Goal: Information Seeking & Learning: Compare options

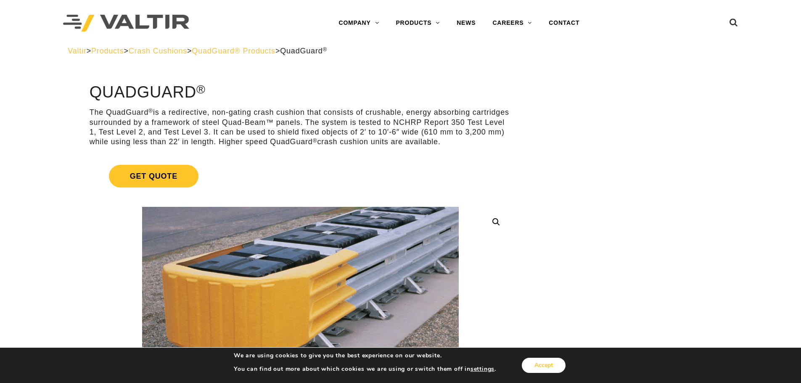
click at [554, 361] on button "Accept" at bounding box center [544, 365] width 44 height 15
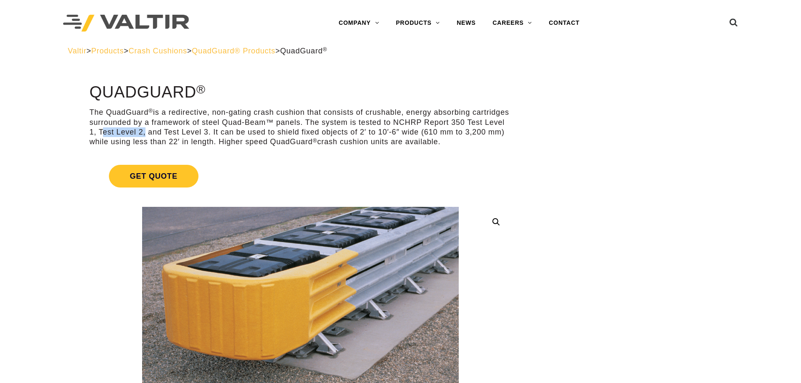
drag, startPoint x: 138, startPoint y: 132, endPoint x: 181, endPoint y: 132, distance: 42.5
click at [181, 132] on p "The QuadGuard ® is a redirective, non-gating crash cushion that consists of cru…" at bounding box center [301, 128] width 422 height 40
click at [216, 132] on p "The QuadGuard ® is a redirective, non-gating crash cushion that consists of cru…" at bounding box center [301, 128] width 422 height 40
drag, startPoint x: 330, startPoint y: 129, endPoint x: 440, endPoint y: 134, distance: 109.8
click at [440, 134] on p "The QuadGuard ® is a redirective, non-gating crash cushion that consists of cru…" at bounding box center [301, 128] width 422 height 40
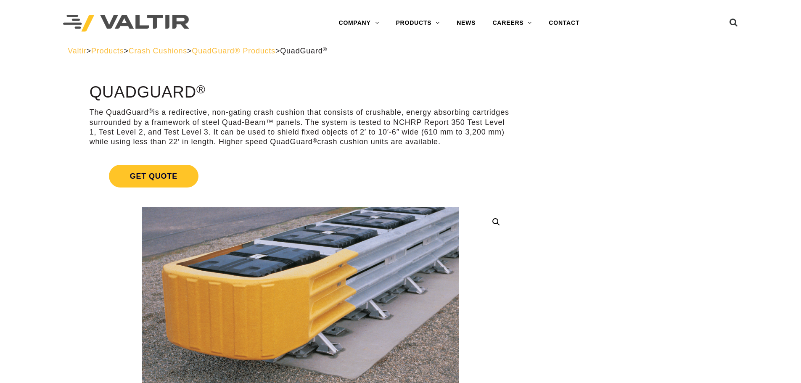
click at [457, 132] on p "The QuadGuard ® is a redirective, non-gating crash cushion that consists of cru…" at bounding box center [301, 128] width 422 height 40
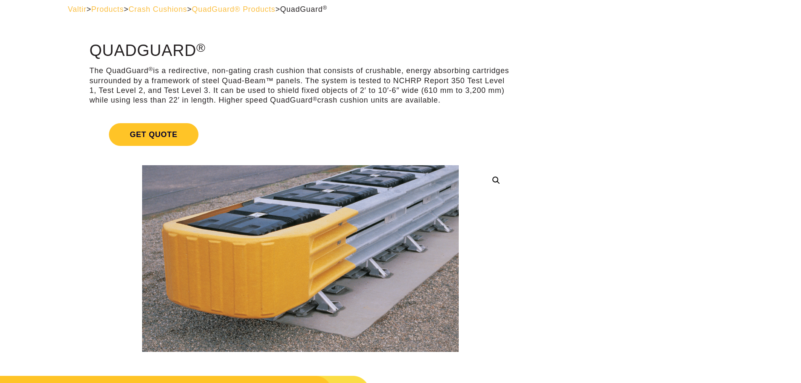
scroll to position [42, 0]
drag, startPoint x: 265, startPoint y: 100, endPoint x: 479, endPoint y: 97, distance: 214.0
click at [479, 97] on p "The QuadGuard ® is a redirective, non-gating crash cushion that consists of cru…" at bounding box center [301, 86] width 422 height 40
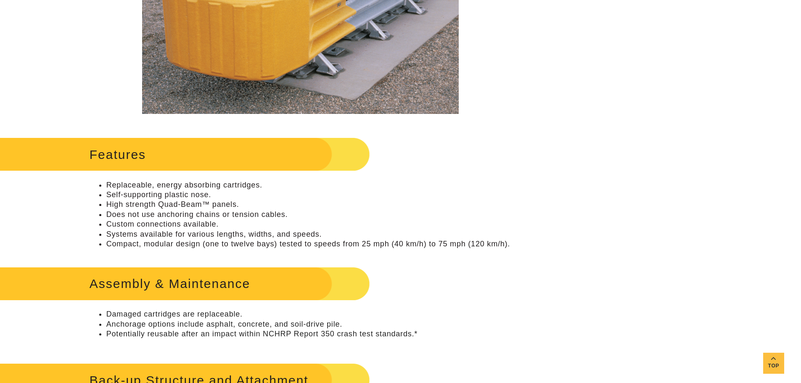
scroll to position [294, 0]
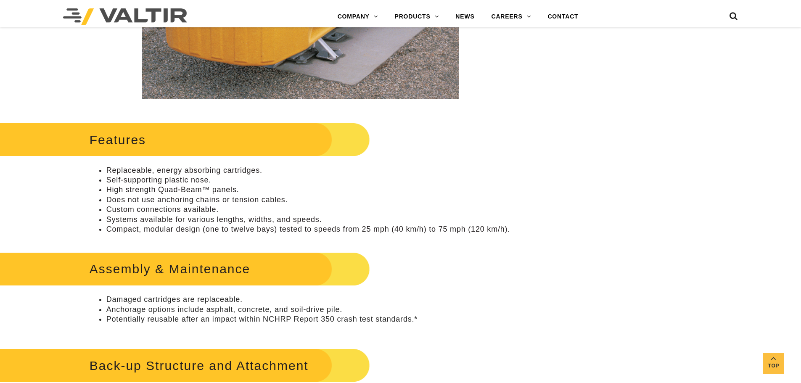
click at [504, 176] on li "Self-supporting plastic nose." at bounding box center [308, 180] width 405 height 10
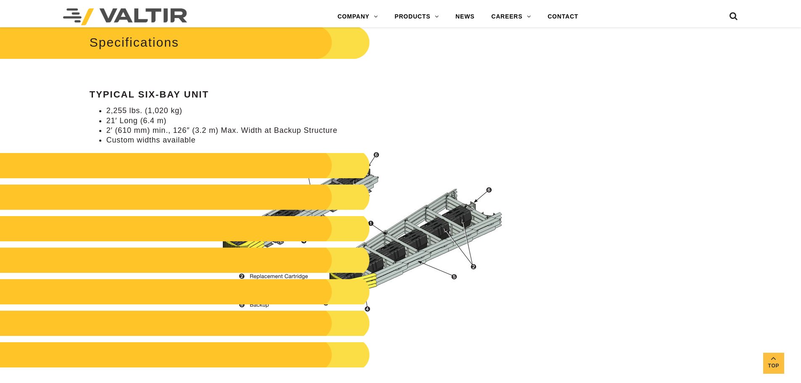
scroll to position [799, 0]
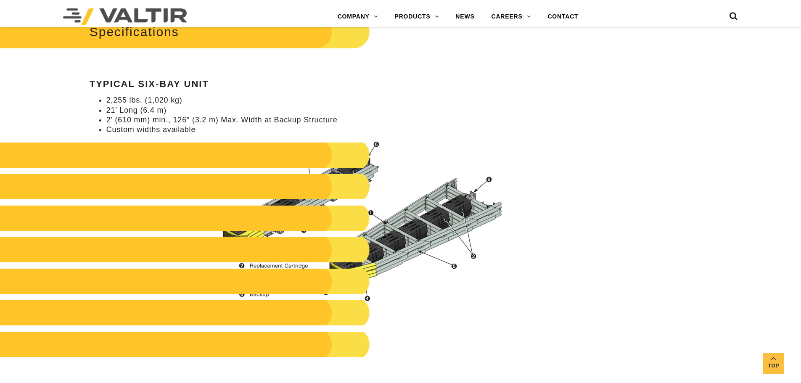
click at [467, 134] on li "Custom widths available" at bounding box center [308, 130] width 405 height 10
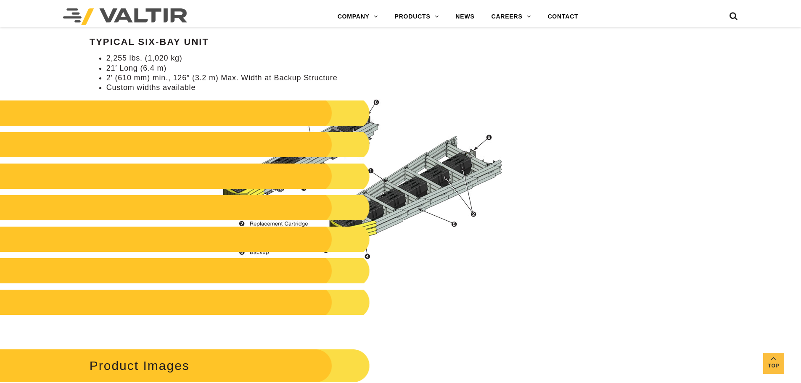
click at [347, 107] on h2 at bounding box center [169, 112] width 401 height 25
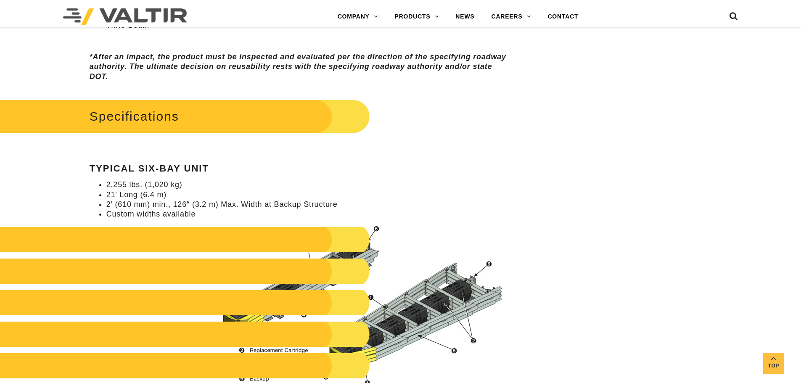
scroll to position [729, 0]
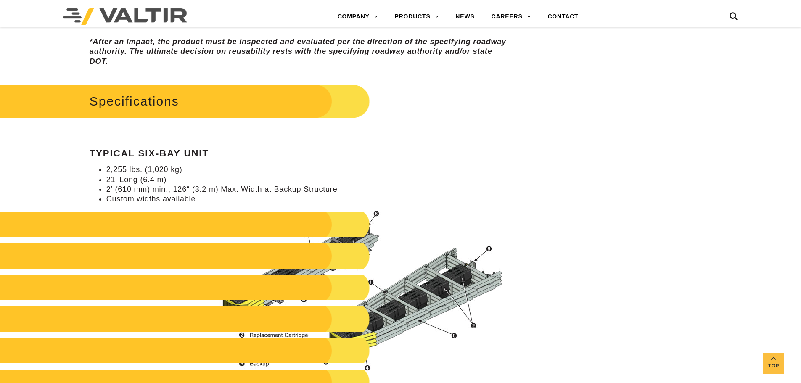
click at [140, 18] on img at bounding box center [125, 16] width 124 height 17
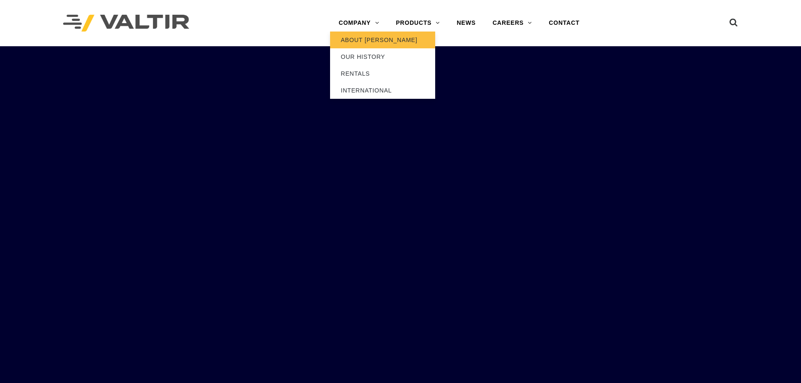
click at [365, 42] on link "ABOUT [PERSON_NAME]" at bounding box center [382, 40] width 105 height 17
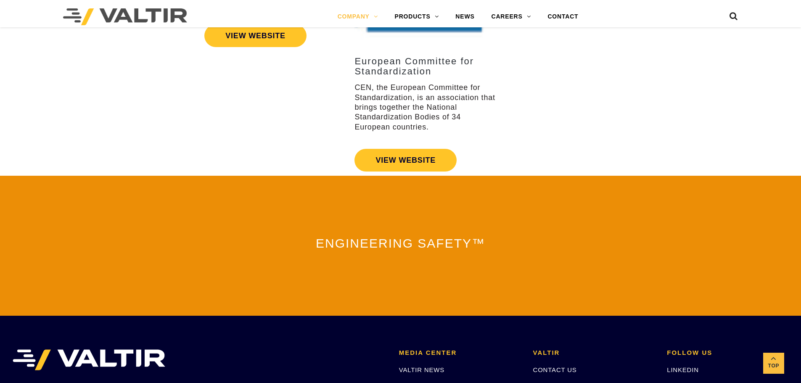
scroll to position [1862, 0]
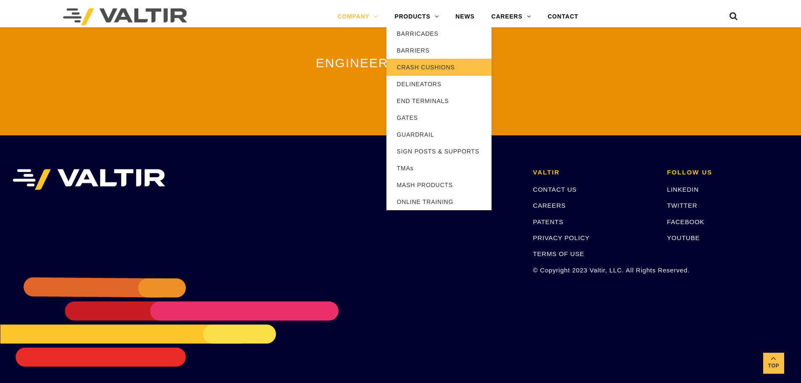
click at [421, 65] on link "CRASH CUSHIONS" at bounding box center [438, 67] width 105 height 17
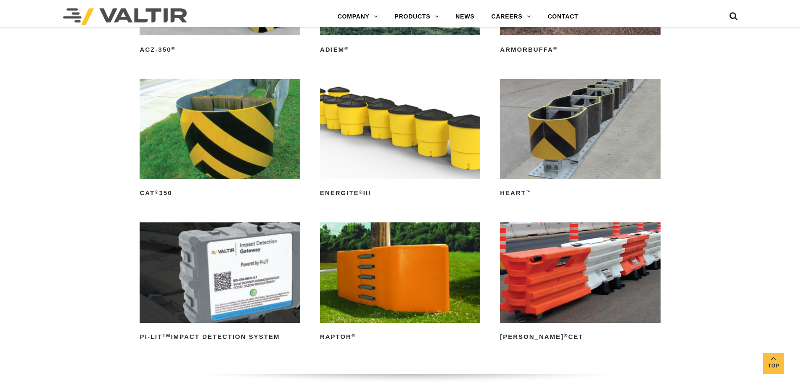
scroll to position [2354, 0]
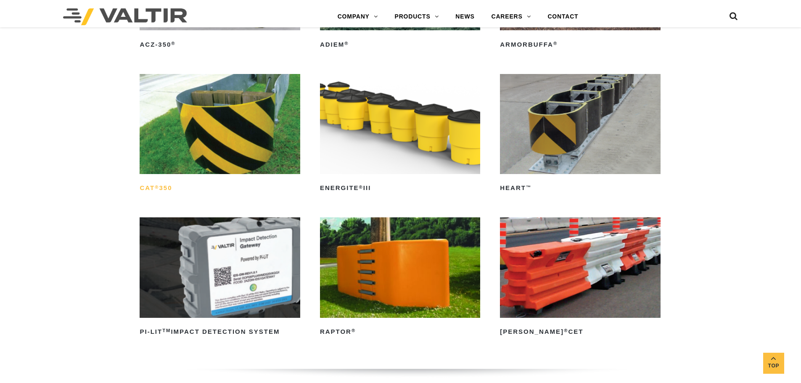
click at [158, 187] on sup "®" at bounding box center [157, 187] width 4 height 5
click at [514, 185] on h2 "HEART ™" at bounding box center [580, 188] width 160 height 13
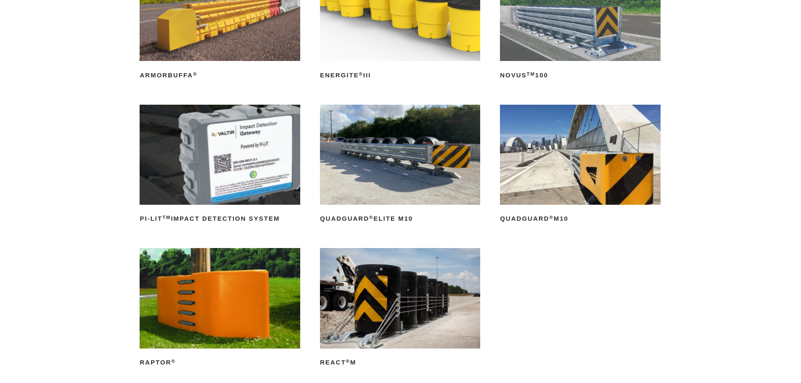
scroll to position [0, 0]
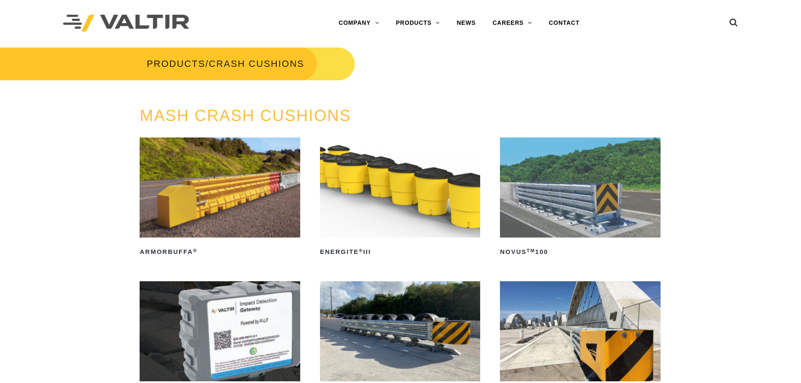
drag, startPoint x: 107, startPoint y: 176, endPoint x: 115, endPoint y: 64, distance: 111.7
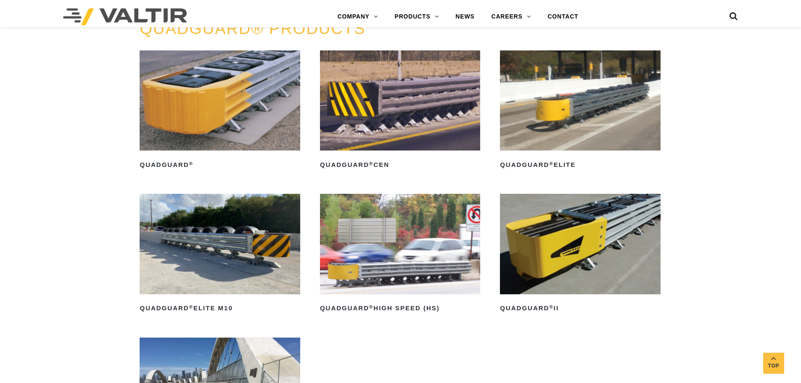
scroll to position [546, 0]
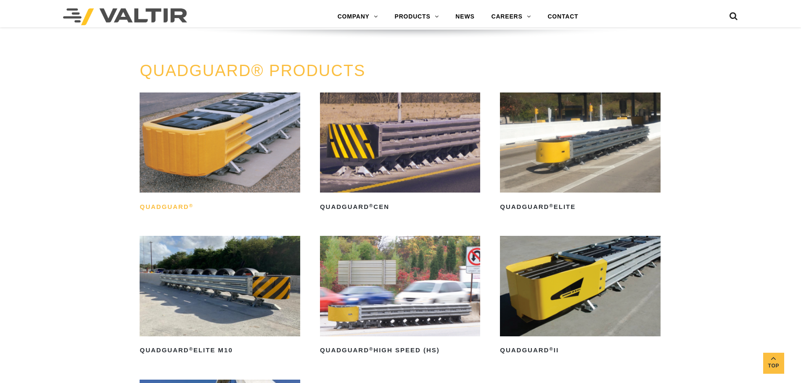
click at [170, 208] on h2 "QuadGuard ®" at bounding box center [220, 206] width 160 height 13
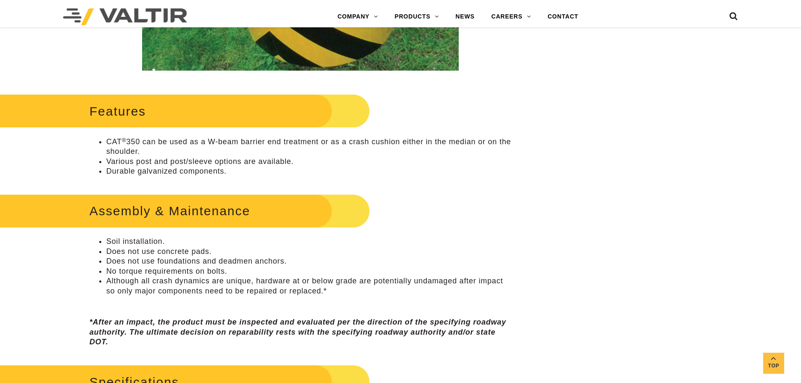
scroll to position [336, 0]
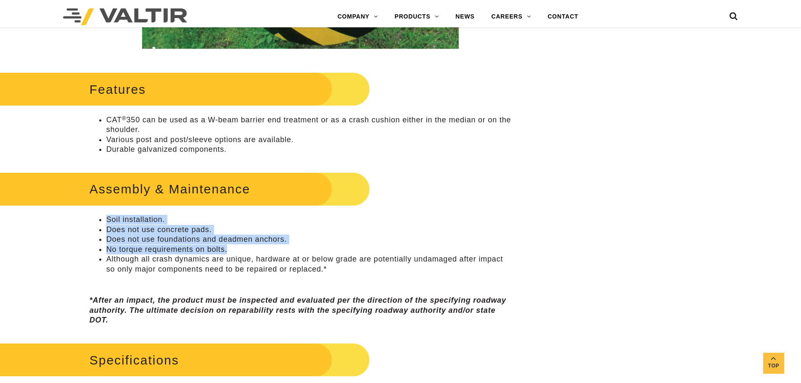
drag, startPoint x: 100, startPoint y: 220, endPoint x: 289, endPoint y: 250, distance: 190.6
click at [289, 250] on ul "Soil installation. Does not use concrete pads. Does not use foundations and dea…" at bounding box center [301, 244] width 422 height 59
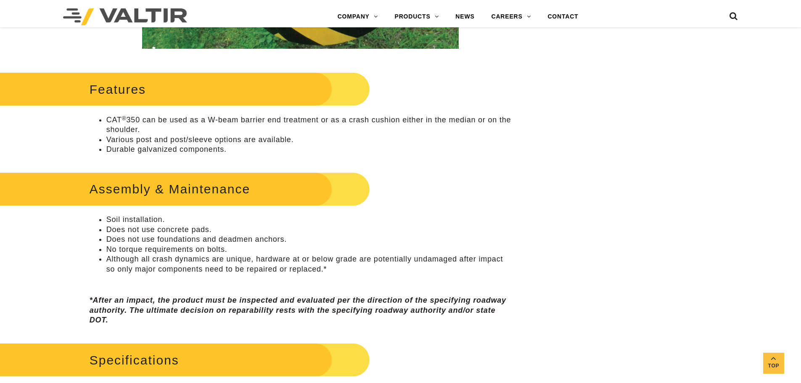
click at [208, 258] on li "Although all crash dynamics are unique, hardware at or below grade are potentia…" at bounding box center [308, 264] width 405 height 20
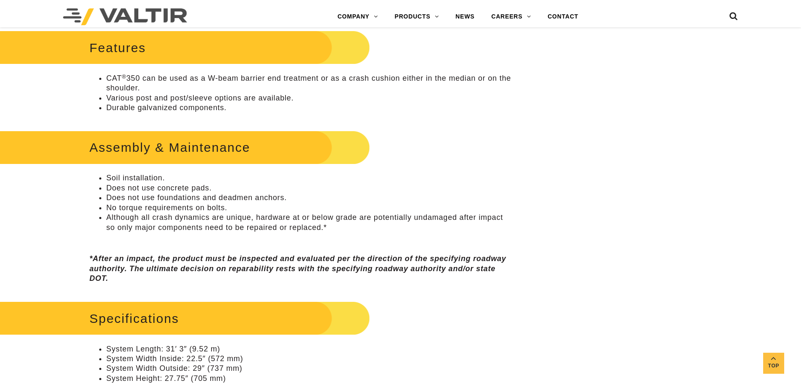
scroll to position [378, 0]
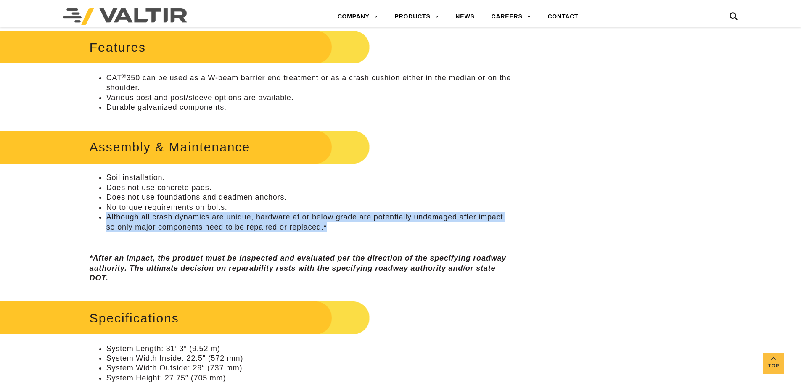
drag, startPoint x: 105, startPoint y: 215, endPoint x: 360, endPoint y: 230, distance: 255.6
click at [360, 230] on ul "Soil installation. Does not use concrete pads. Does not use foundations and dea…" at bounding box center [301, 202] width 422 height 59
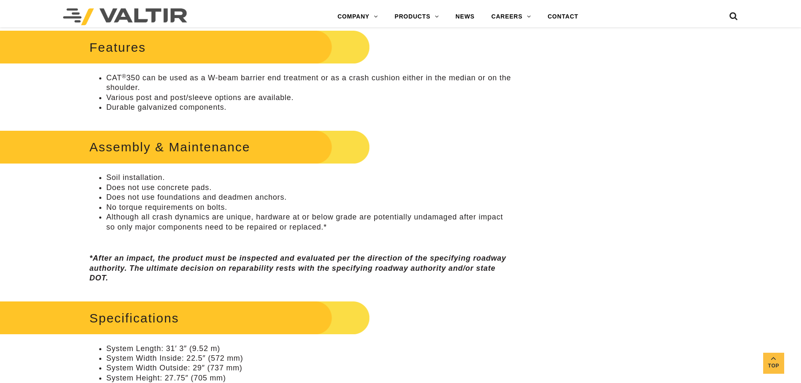
click at [338, 237] on p at bounding box center [301, 241] width 422 height 10
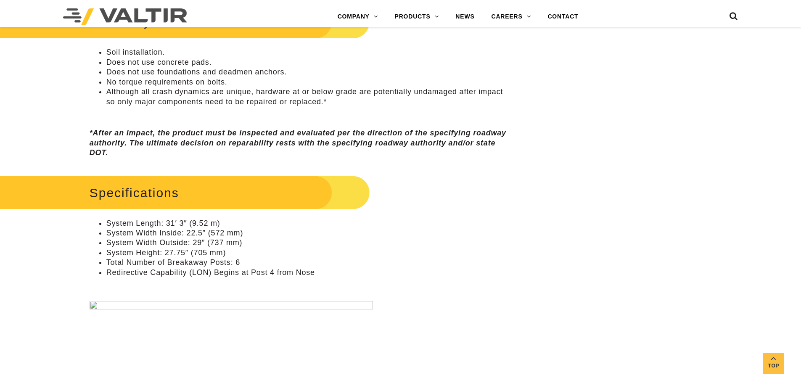
scroll to position [504, 0]
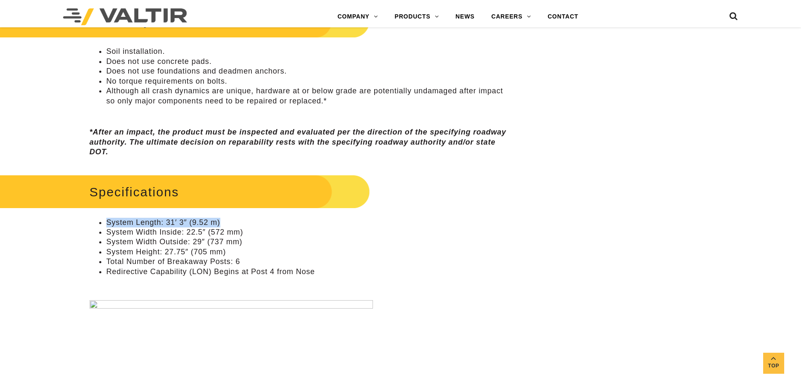
drag, startPoint x: 97, startPoint y: 221, endPoint x: 235, endPoint y: 220, distance: 138.7
click at [235, 220] on ul "System Length: 31′ 3″ (9.52 m) System Width Inside: 22.5″ (572 mm) System Width…" at bounding box center [301, 247] width 422 height 59
click at [235, 221] on li "System Length: 31′ 3″ (9.52 m)" at bounding box center [308, 223] width 405 height 10
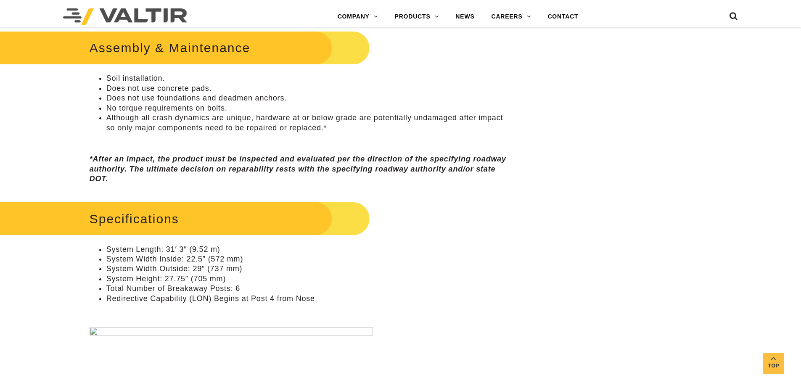
scroll to position [462, 0]
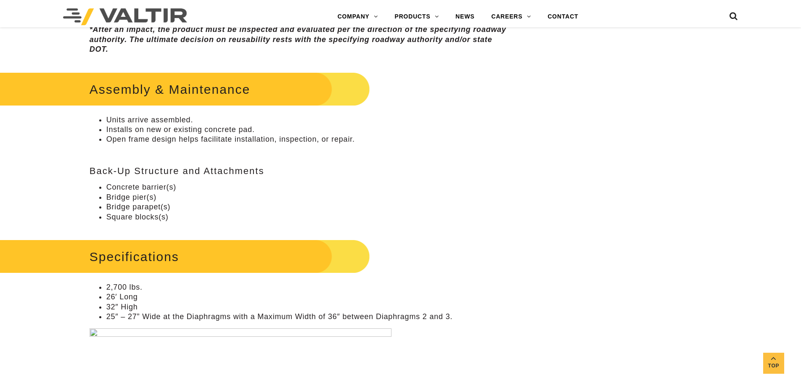
scroll to position [546, 0]
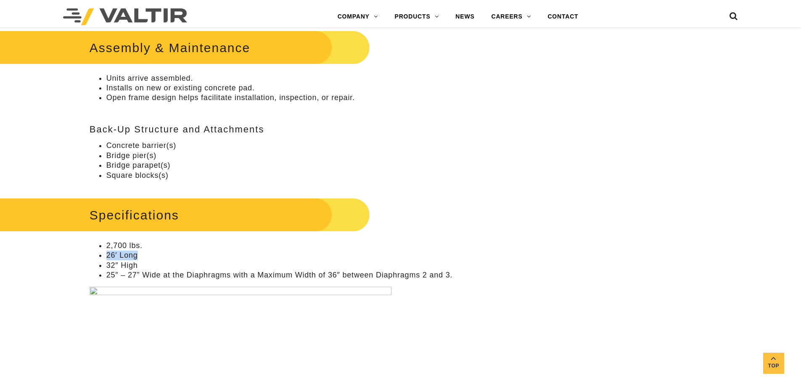
drag, startPoint x: 140, startPoint y: 253, endPoint x: 77, endPoint y: 255, distance: 62.7
click at [77, 255] on div "**********" at bounding box center [300, 376] width 467 height 1678
click at [180, 254] on li "26′ Long" at bounding box center [308, 256] width 405 height 10
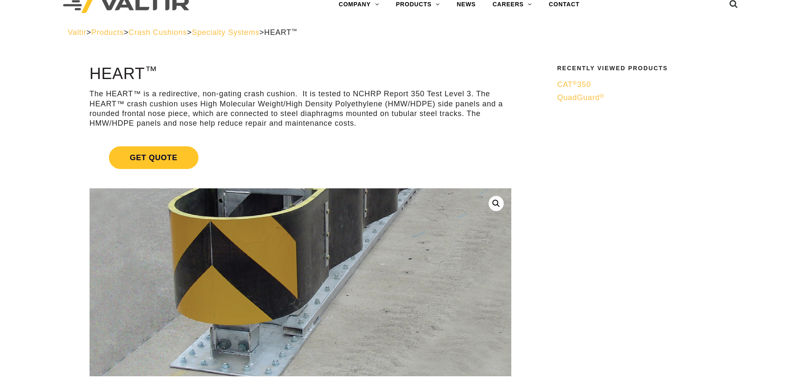
scroll to position [0, 0]
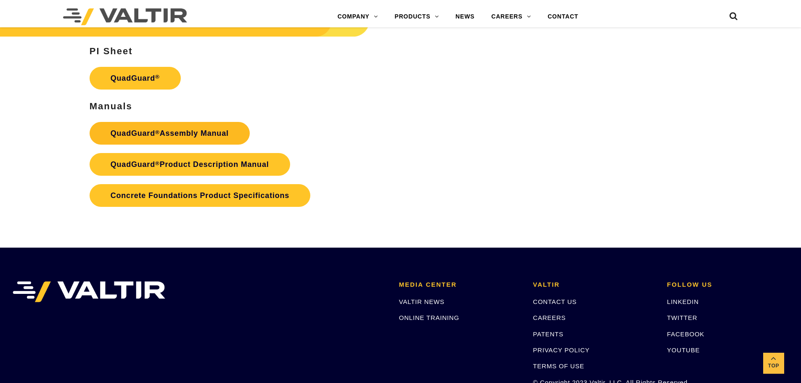
scroll to position [1639, 0]
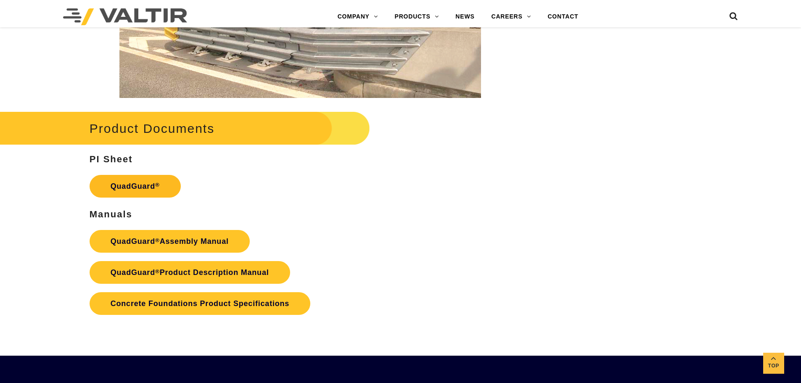
click at [129, 182] on link "QuadGuard ®" at bounding box center [135, 186] width 91 height 23
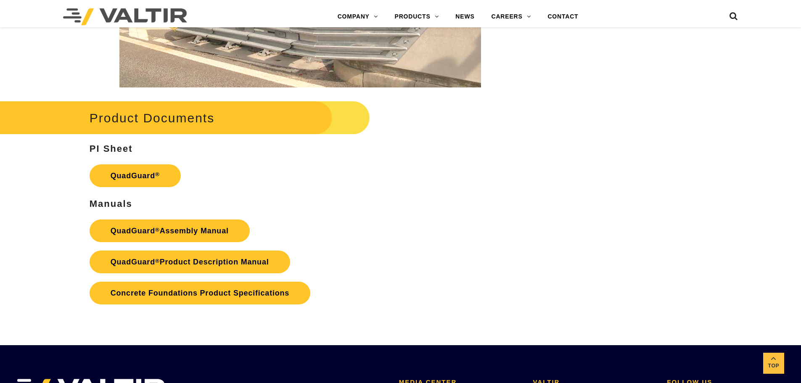
scroll to position [1639, 0]
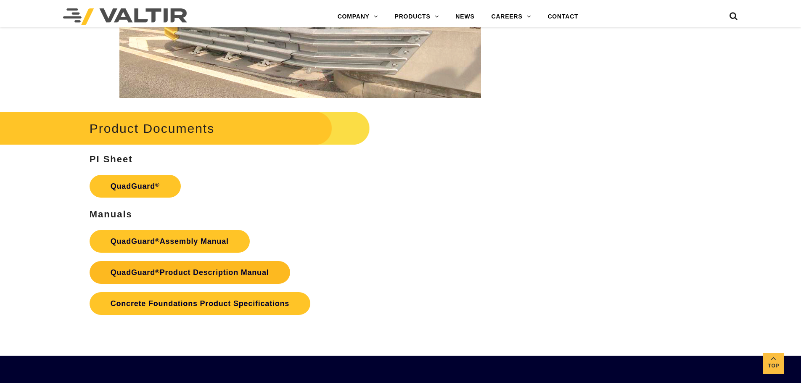
click at [200, 267] on link "QuadGuard ® Product Description Manual" at bounding box center [190, 272] width 201 height 23
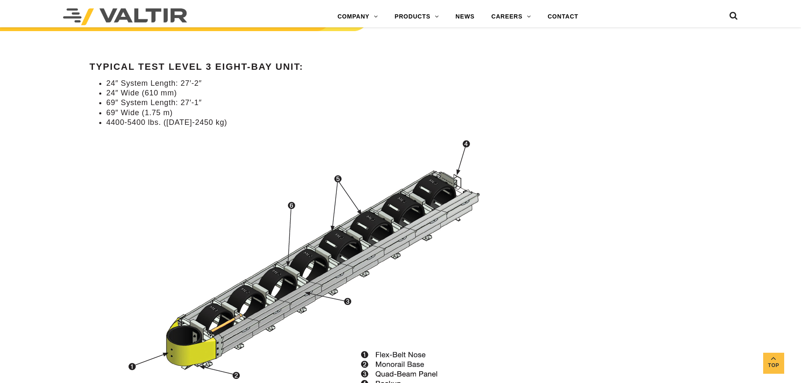
scroll to position [799, 0]
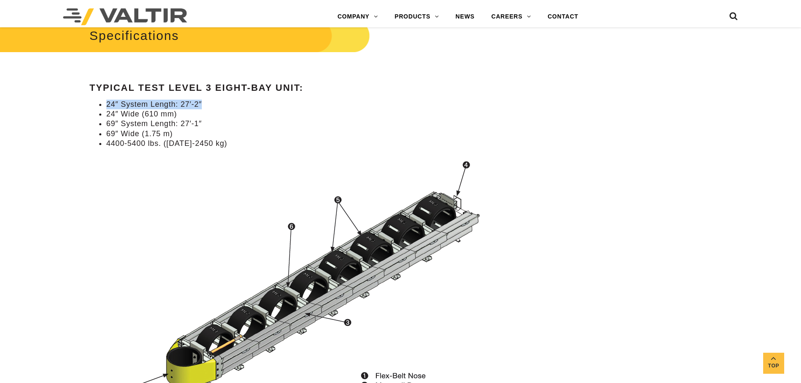
drag, startPoint x: 203, startPoint y: 103, endPoint x: 92, endPoint y: 102, distance: 110.6
click at [92, 102] on ul "24″ System Length: 27′-2″ 24″ Wide (610 mm) 69″ System Length: 27′-1″ 69″ Wide …" at bounding box center [301, 124] width 422 height 49
click at [232, 119] on li "69″ System Length: 27′-1″" at bounding box center [308, 124] width 405 height 10
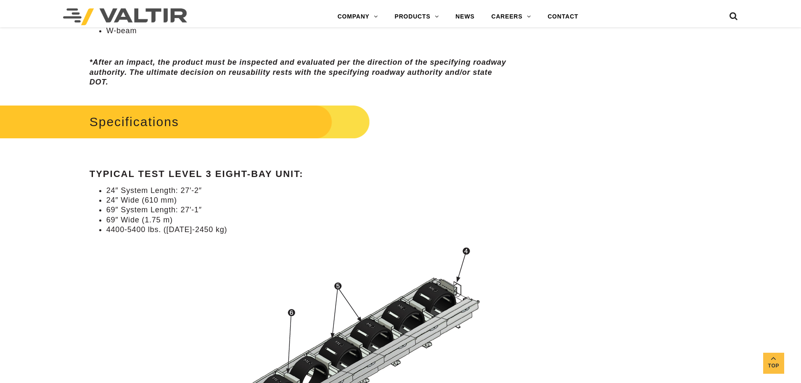
scroll to position [715, 0]
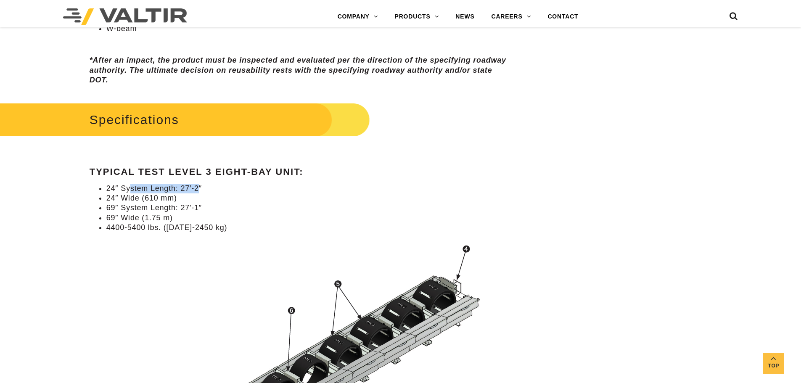
drag, startPoint x: 185, startPoint y: 184, endPoint x: 132, endPoint y: 185, distance: 53.0
click at [132, 185] on li "24″ System Length: 27′-2″" at bounding box center [308, 189] width 405 height 10
click at [229, 174] on strong "Typical Test Level 3 Eight-Bay Unit:" at bounding box center [197, 171] width 214 height 11
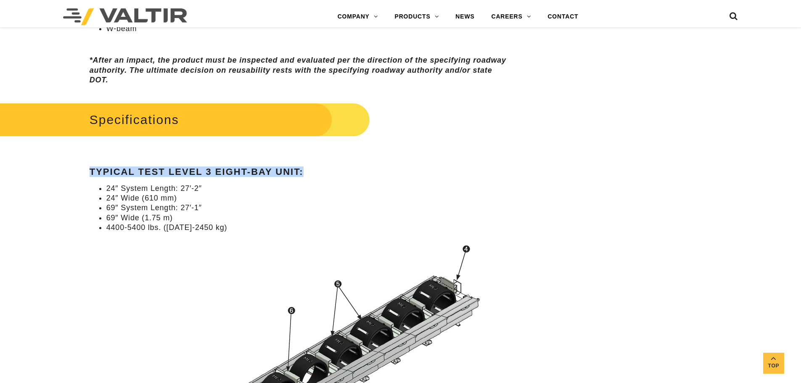
drag, startPoint x: 276, startPoint y: 175, endPoint x: 91, endPoint y: 175, distance: 185.4
click at [91, 175] on h4 "Typical Test Level 3 Eight-Bay Unit:" at bounding box center [301, 172] width 422 height 10
click at [224, 207] on li "69″ System Length: 27′-1″" at bounding box center [308, 208] width 405 height 10
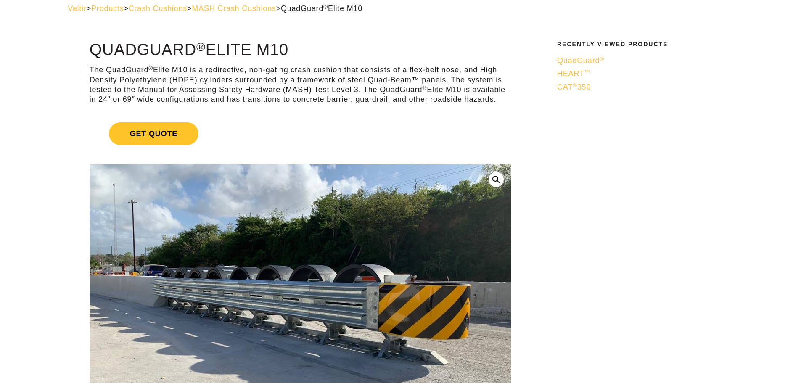
scroll to position [0, 0]
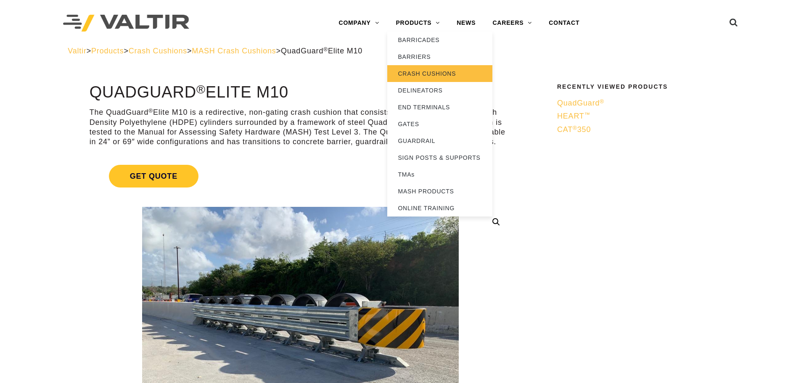
click at [434, 74] on link "CRASH CUSHIONS" at bounding box center [439, 73] width 105 height 17
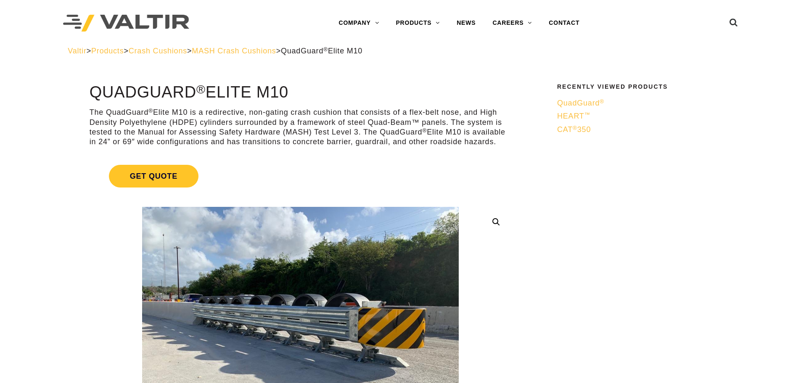
click at [275, 49] on span "MASH Crash Cushions" at bounding box center [234, 51] width 84 height 8
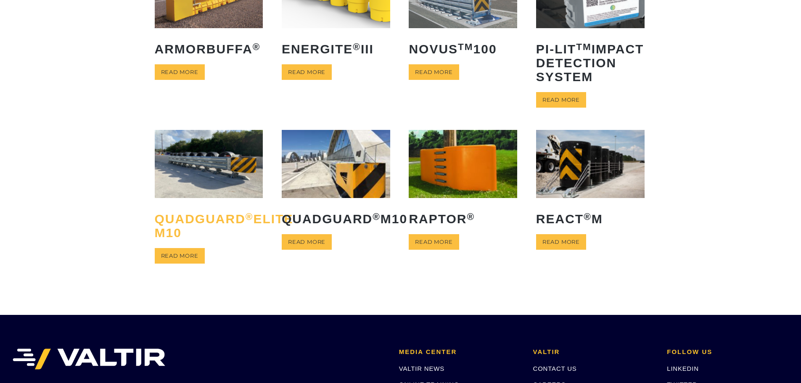
scroll to position [126, 0]
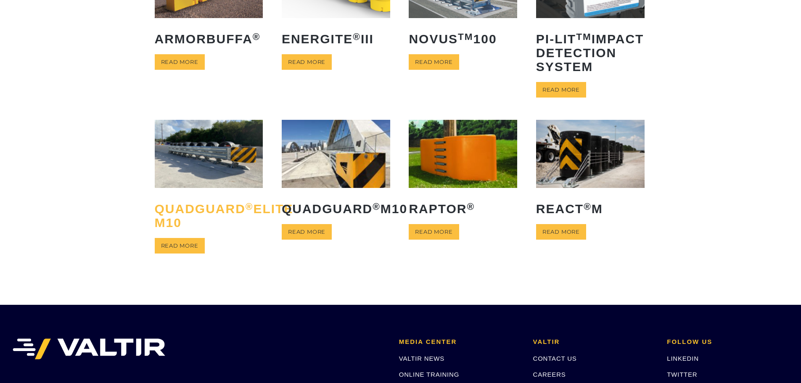
click at [198, 236] on h2 "QuadGuard ® Elite M10" at bounding box center [209, 215] width 108 height 40
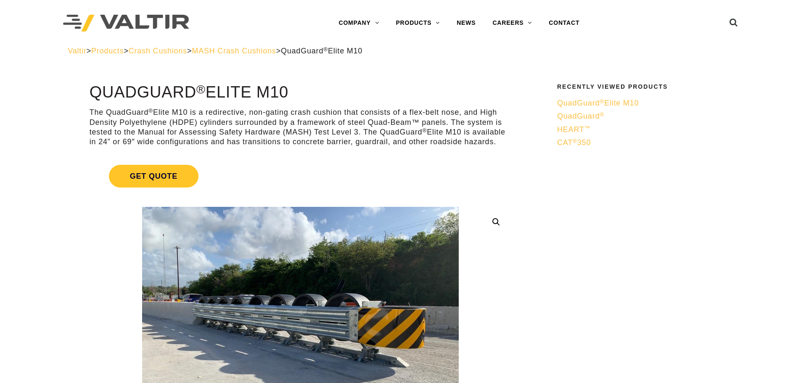
click at [262, 48] on span "MASH Crash Cushions" at bounding box center [234, 51] width 84 height 8
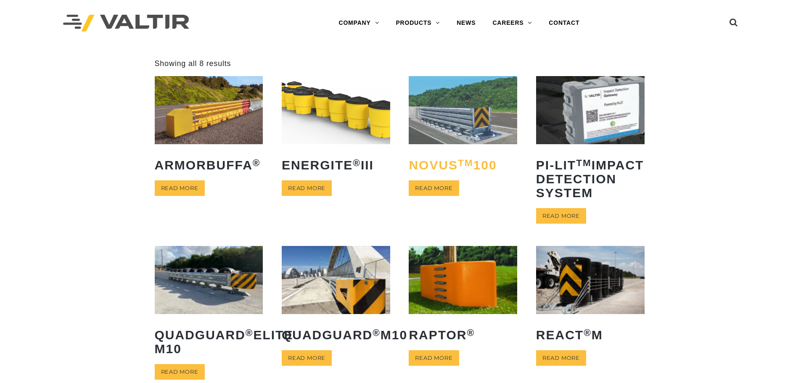
click at [454, 161] on h2 "NOVUS TM 100" at bounding box center [463, 165] width 108 height 26
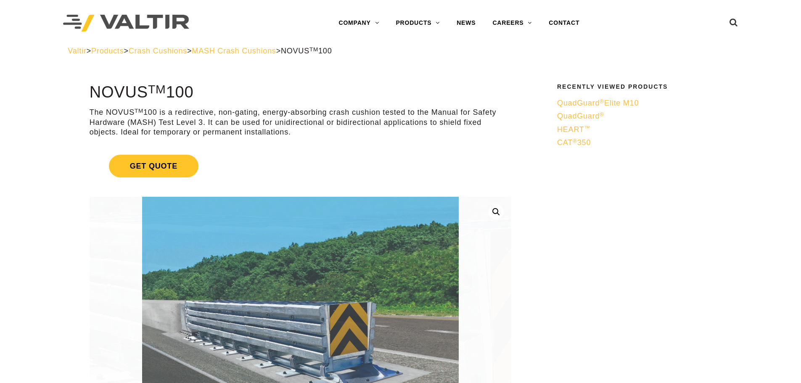
drag, startPoint x: 231, startPoint y: 190, endPoint x: 242, endPoint y: 74, distance: 117.0
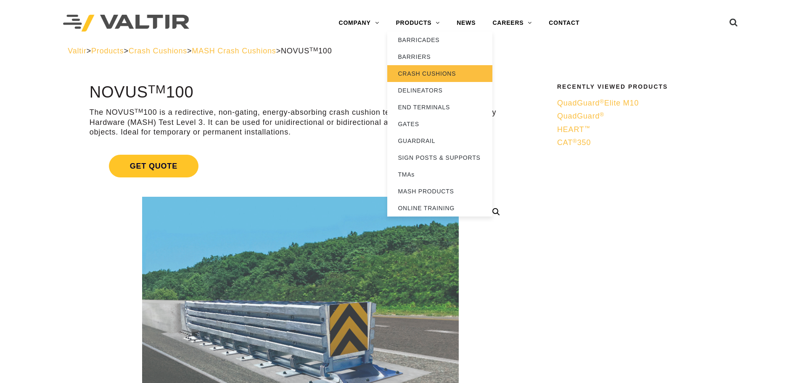
click at [423, 74] on link "CRASH CUSHIONS" at bounding box center [439, 73] width 105 height 17
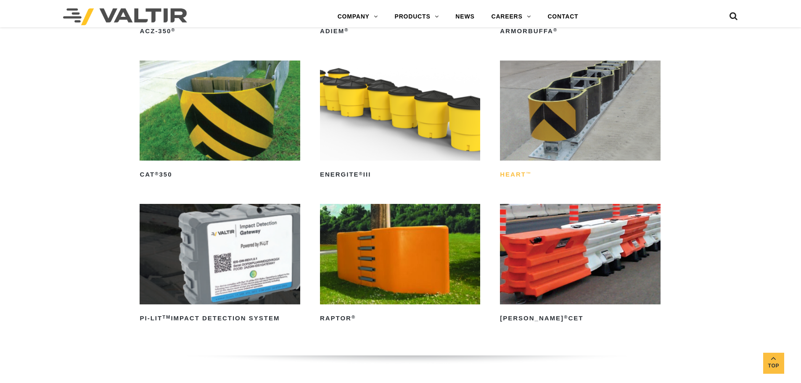
scroll to position [2312, 0]
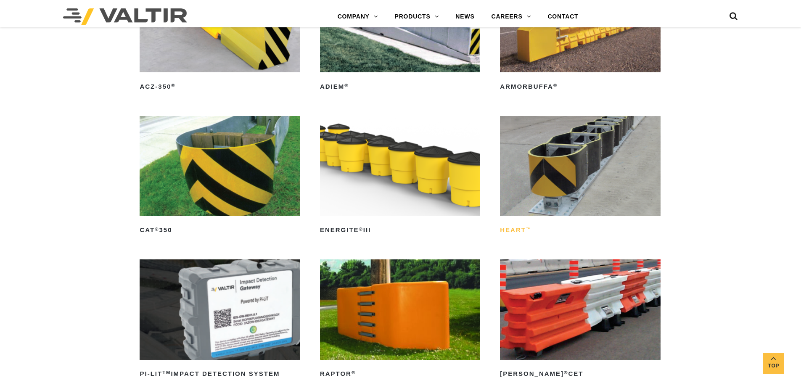
click at [533, 231] on h2 "HEART ™" at bounding box center [580, 230] width 160 height 13
click at [155, 228] on sup "®" at bounding box center [157, 229] width 4 height 5
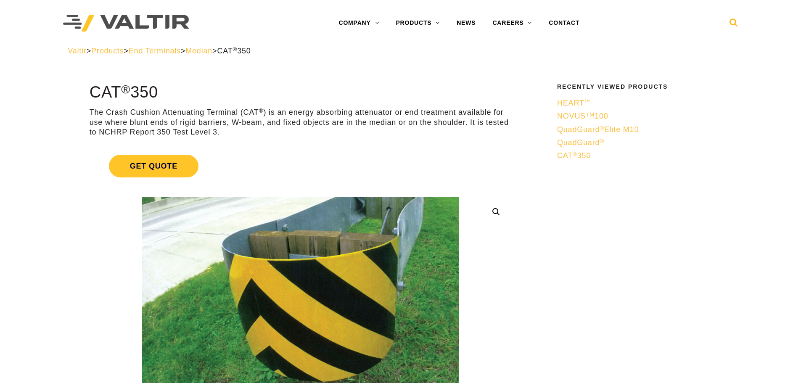
click at [732, 21] on icon at bounding box center [733, 24] width 8 height 13
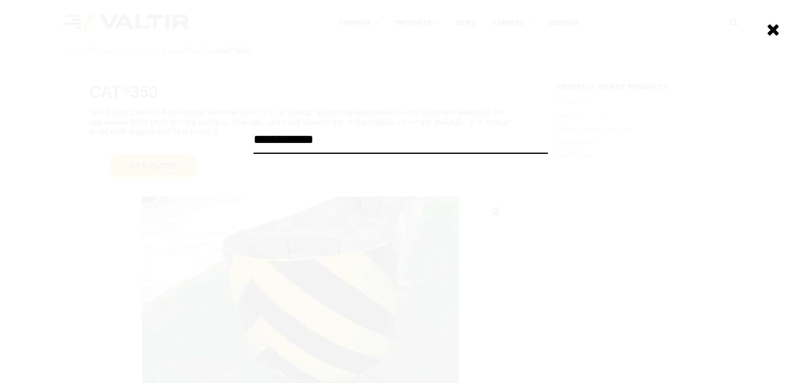
type input "**********"
click input "******" at bounding box center [0, 0] width 0 height 0
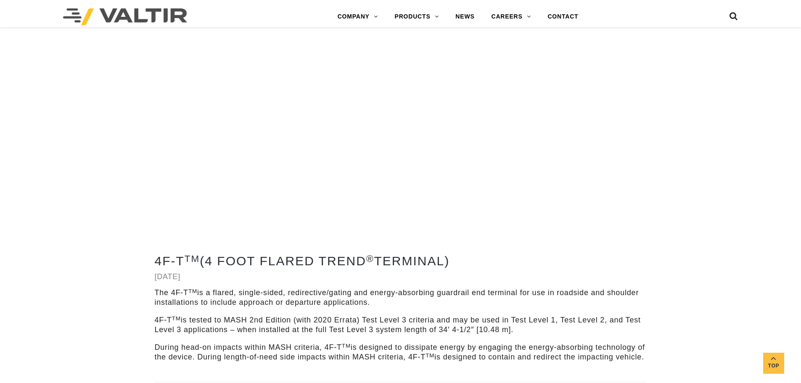
scroll to position [1345, 0]
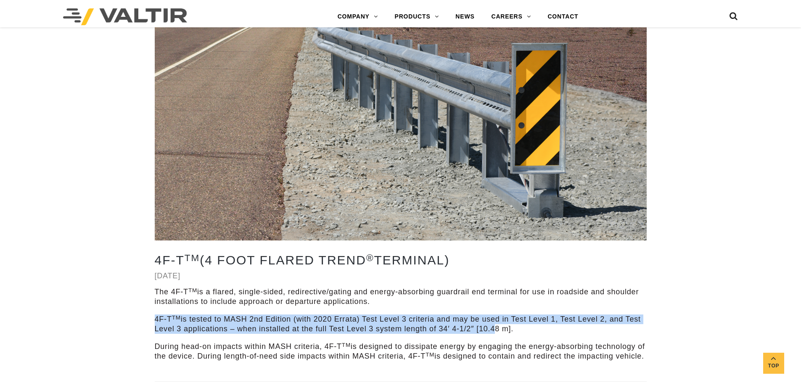
drag, startPoint x: 492, startPoint y: 329, endPoint x: 150, endPoint y: 319, distance: 341.5
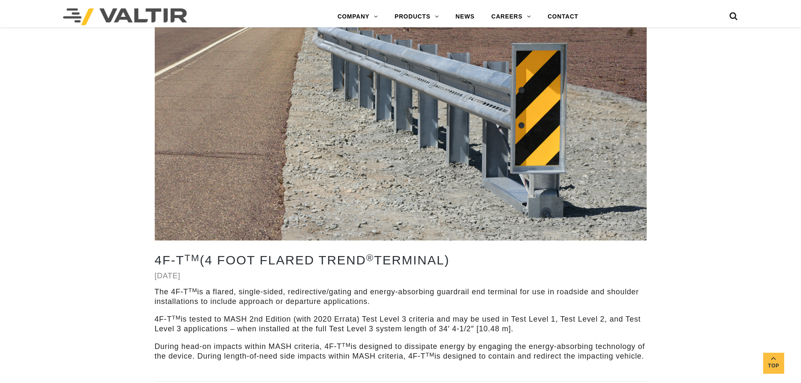
click at [375, 335] on div "The 4F-T TM is a flared, single-sided, redirective/gating and energy-absorbing …" at bounding box center [401, 324] width 492 height 74
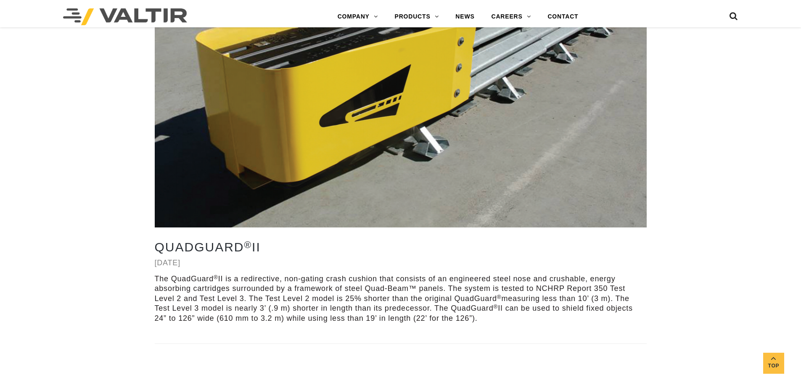
scroll to position [2606, 0]
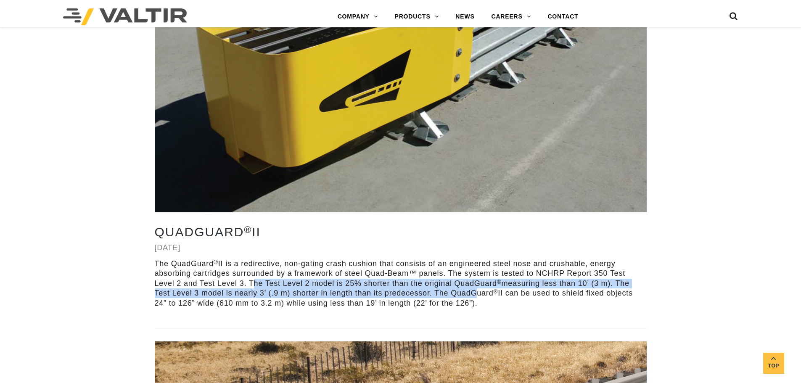
drag, startPoint x: 248, startPoint y: 293, endPoint x: 475, endPoint y: 306, distance: 227.0
click at [474, 306] on p "The QuadGuard ® II is a redirective, non-gating crash cushion that consists of …" at bounding box center [401, 283] width 492 height 49
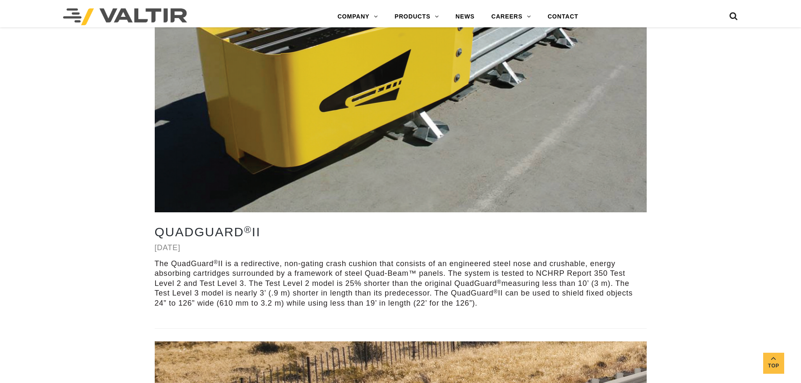
click at [502, 308] on p "The QuadGuard ® II is a redirective, non-gating crash cushion that consists of …" at bounding box center [401, 283] width 492 height 49
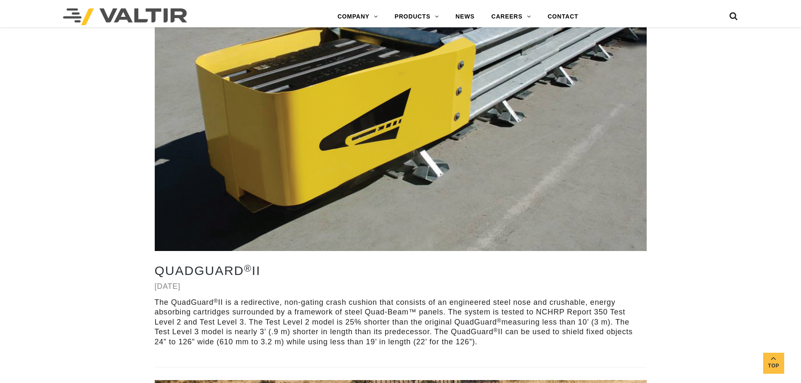
scroll to position [2564, 0]
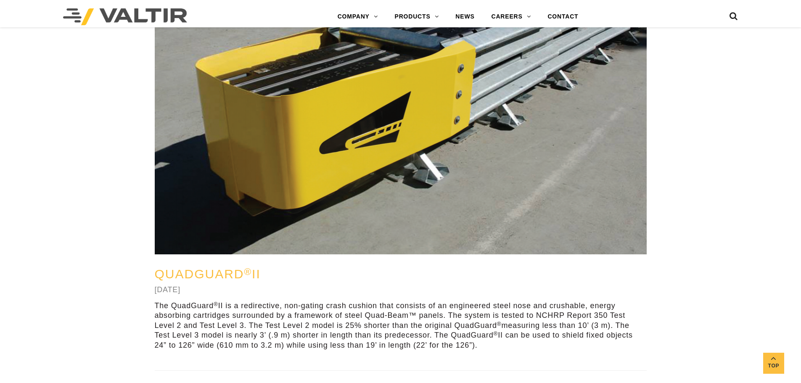
click at [210, 281] on link "QuadGuard ® II" at bounding box center [208, 274] width 106 height 14
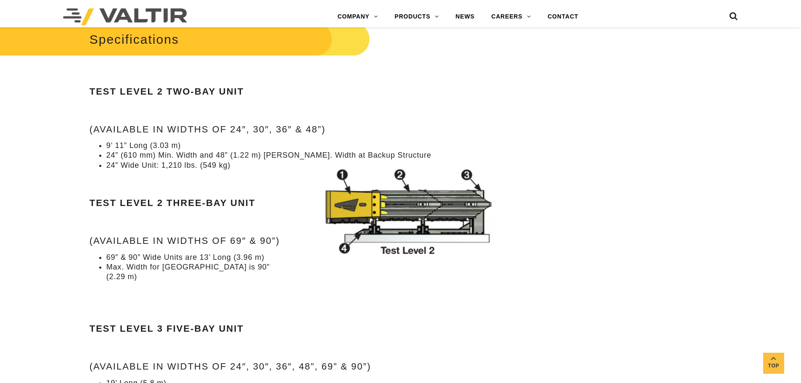
scroll to position [799, 0]
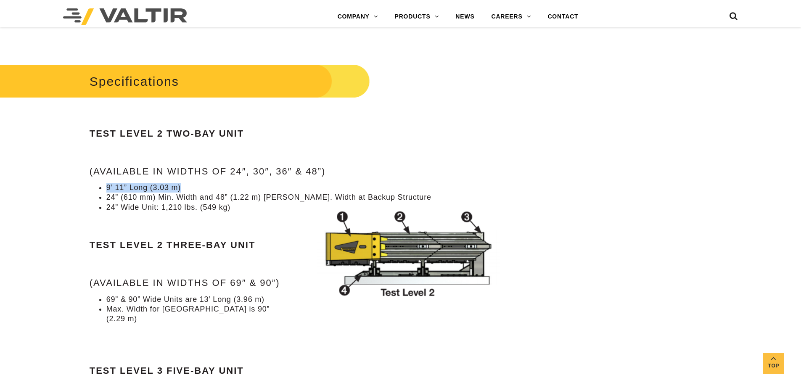
drag, startPoint x: 182, startPoint y: 188, endPoint x: 103, endPoint y: 180, distance: 79.4
click at [103, 180] on div "Specifications Test Level 2 Two-Bay Unit (Available in widths of 24″, 30″, 36″ …" at bounding box center [301, 322] width 422 height 520
click at [236, 184] on li "9’ 11” Long (3.03 m)" at bounding box center [308, 188] width 405 height 10
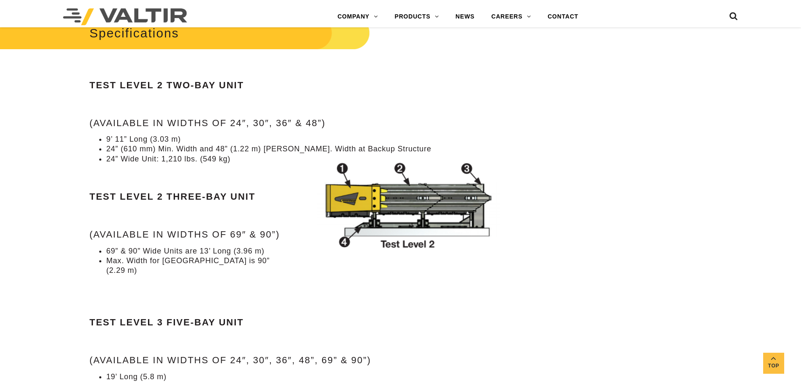
scroll to position [841, 0]
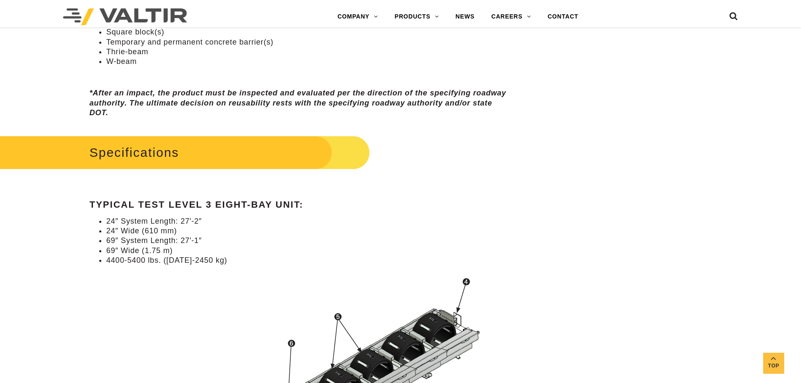
scroll to position [715, 0]
